Goal: Find specific page/section: Find specific page/section

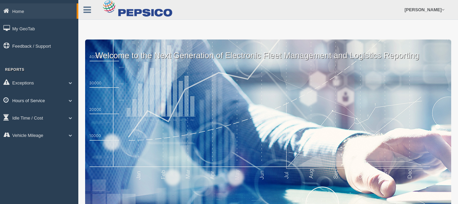
click at [65, 100] on link "Hours of Service" at bounding box center [39, 100] width 78 height 15
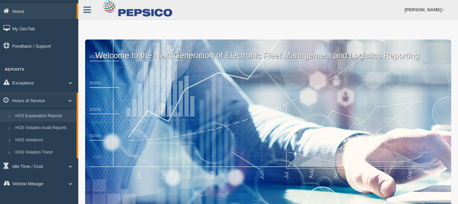
click at [44, 117] on link "HOS Explanation Reports" at bounding box center [44, 116] width 64 height 12
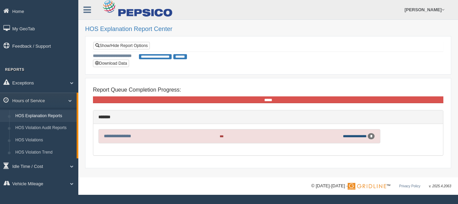
click at [349, 138] on link "**********" at bounding box center [355, 136] width 24 height 4
